Goal: Task Accomplishment & Management: Manage account settings

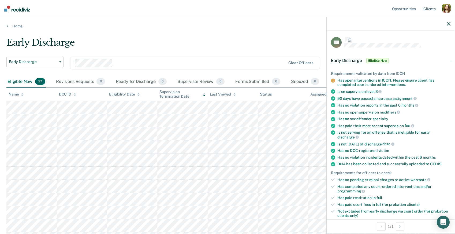
scroll to position [27, 0]
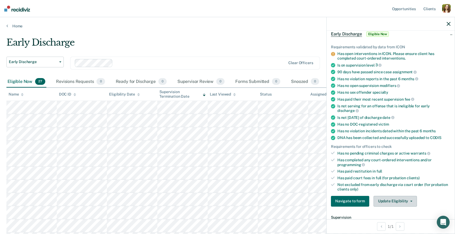
click at [392, 197] on button "Update Eligibility" at bounding box center [395, 201] width 43 height 11
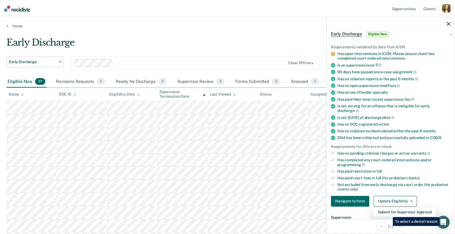
click at [389, 216] on button "Mark as Ineligible" at bounding box center [405, 220] width 63 height 9
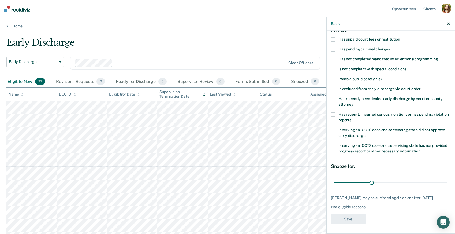
scroll to position [35, 0]
